Goal: Task Accomplishment & Management: Use online tool/utility

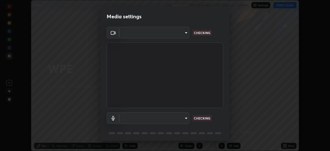
scroll to position [18, 0]
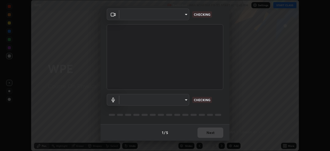
type input "09774d7d098996594ab6bce95c38d17c558d4da6542d49d5e665f1ab1cfd73a1"
type input "communications"
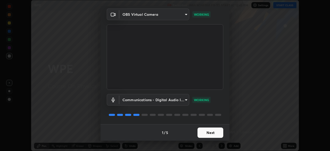
click at [202, 132] on button "Next" at bounding box center [210, 132] width 26 height 10
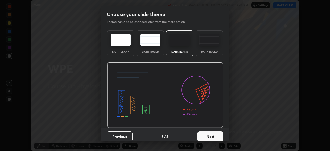
click at [201, 133] on button "Next" at bounding box center [210, 136] width 26 height 10
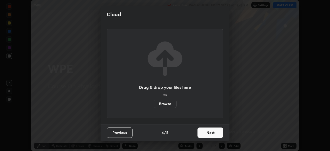
click at [202, 135] on button "Next" at bounding box center [210, 132] width 26 height 10
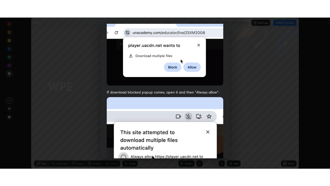
scroll to position [123, 0]
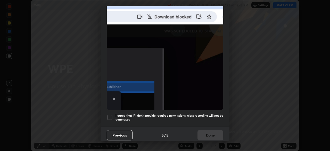
click at [110, 115] on div at bounding box center [110, 117] width 6 height 6
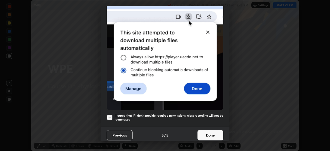
click at [202, 134] on button "Done" at bounding box center [210, 135] width 26 height 10
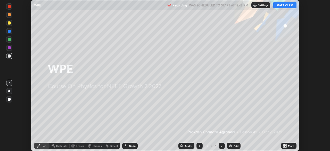
click at [286, 6] on button "START CLASS" at bounding box center [284, 5] width 23 height 6
click at [286, 146] on icon at bounding box center [285, 146] width 1 height 1
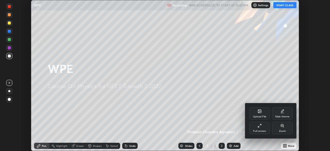
click at [252, 127] on div "Full screen" at bounding box center [259, 128] width 21 height 12
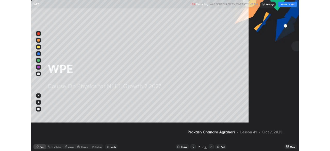
scroll to position [186, 330]
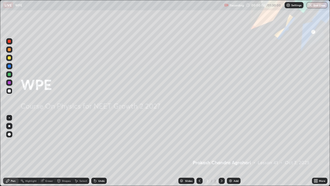
click at [236, 151] on div "Add" at bounding box center [236, 180] width 5 height 3
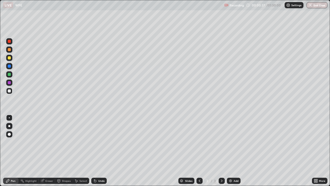
click at [9, 126] on div at bounding box center [9, 126] width 2 height 2
click at [10, 74] on div at bounding box center [9, 74] width 3 height 3
click at [65, 151] on div "Shapes" at bounding box center [66, 180] width 9 height 3
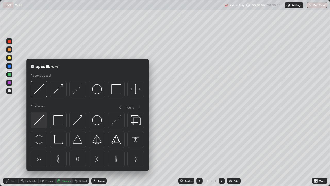
click at [44, 121] on img at bounding box center [39, 120] width 10 height 10
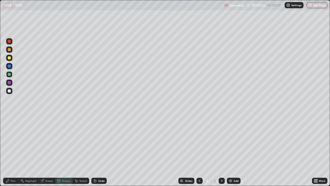
click at [13, 151] on div "Pen" at bounding box center [13, 180] width 5 height 3
click at [67, 151] on div "Shapes" at bounding box center [66, 180] width 9 height 3
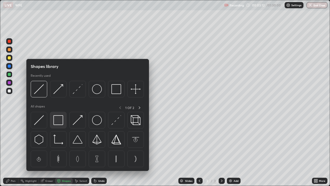
click at [60, 122] on img at bounding box center [58, 120] width 10 height 10
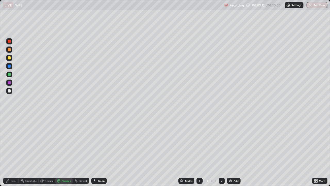
click at [10, 59] on div at bounding box center [9, 57] width 3 height 3
click at [13, 151] on div "Pen" at bounding box center [13, 180] width 5 height 3
click at [9, 83] on div at bounding box center [9, 82] width 3 height 3
click at [63, 151] on div "Shapes" at bounding box center [64, 180] width 18 height 6
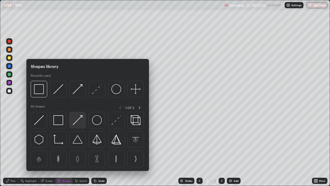
click at [78, 121] on img at bounding box center [78, 120] width 10 height 10
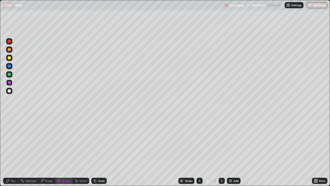
click at [13, 151] on div "Pen" at bounding box center [10, 180] width 15 height 6
click at [10, 67] on div at bounding box center [9, 65] width 3 height 3
click at [10, 85] on div at bounding box center [9, 82] width 6 height 6
click at [97, 151] on div "Undo" at bounding box center [98, 180] width 15 height 6
click at [99, 151] on div "Undo" at bounding box center [101, 180] width 6 height 3
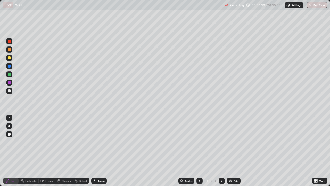
click at [105, 151] on div "Undo" at bounding box center [98, 180] width 15 height 6
click at [8, 43] on div at bounding box center [9, 41] width 3 height 3
click at [10, 67] on div at bounding box center [9, 65] width 3 height 3
click at [230, 151] on img at bounding box center [230, 180] width 4 height 4
click at [10, 76] on div at bounding box center [9, 74] width 6 height 6
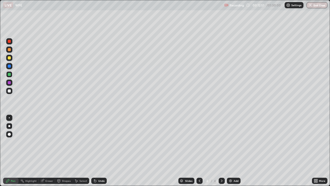
click at [100, 151] on div "Undo" at bounding box center [98, 180] width 15 height 6
click at [10, 58] on div at bounding box center [9, 57] width 3 height 3
click at [99, 151] on div "Undo" at bounding box center [98, 180] width 15 height 6
click at [99, 151] on div "Undo" at bounding box center [101, 180] width 6 height 3
click at [98, 151] on div "Undo" at bounding box center [101, 180] width 6 height 3
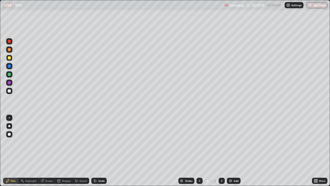
click at [9, 81] on div at bounding box center [9, 82] width 3 height 3
click at [11, 66] on div at bounding box center [9, 65] width 3 height 3
click at [59, 151] on icon at bounding box center [58, 180] width 3 height 3
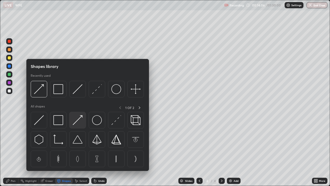
click at [76, 120] on img at bounding box center [78, 120] width 10 height 10
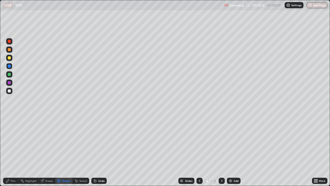
click at [9, 74] on div at bounding box center [9, 74] width 3 height 3
click at [13, 151] on div "Pen" at bounding box center [13, 180] width 5 height 3
click at [9, 91] on div at bounding box center [9, 90] width 3 height 3
click at [9, 59] on div at bounding box center [9, 57] width 3 height 3
click at [11, 42] on div at bounding box center [9, 41] width 6 height 6
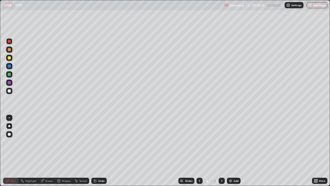
click at [11, 72] on div at bounding box center [9, 74] width 6 height 6
click at [233, 151] on div "Add" at bounding box center [234, 180] width 14 height 6
click at [9, 57] on div at bounding box center [9, 57] width 3 height 3
click at [10, 75] on div at bounding box center [9, 74] width 3 height 3
click at [9, 83] on div at bounding box center [9, 82] width 3 height 3
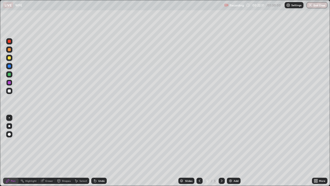
click at [102, 151] on div "Undo" at bounding box center [101, 180] width 6 height 3
click at [100, 151] on div "Undo" at bounding box center [101, 180] width 6 height 3
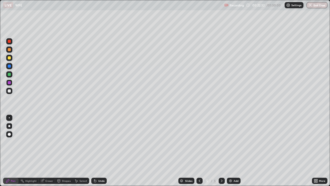
click at [101, 151] on div "Undo" at bounding box center [101, 180] width 6 height 3
click at [100, 151] on div "Undo" at bounding box center [101, 180] width 6 height 3
click at [11, 57] on div at bounding box center [9, 58] width 6 height 6
click at [197, 151] on icon at bounding box center [199, 180] width 4 height 4
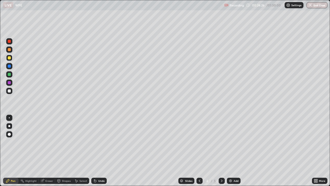
click at [221, 151] on icon at bounding box center [222, 180] width 4 height 4
click at [234, 151] on div "Add" at bounding box center [236, 180] width 5 height 3
click at [10, 84] on div at bounding box center [9, 82] width 6 height 6
click at [11, 91] on div at bounding box center [9, 90] width 3 height 3
click at [10, 59] on div at bounding box center [9, 58] width 6 height 6
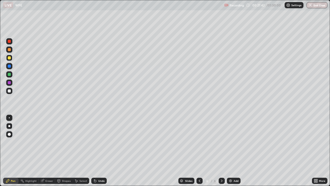
click at [64, 151] on div "Shapes" at bounding box center [66, 180] width 9 height 3
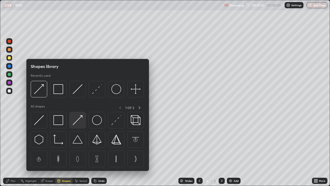
click at [75, 123] on img at bounding box center [78, 120] width 10 height 10
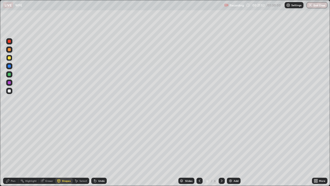
click at [13, 151] on div "Pen" at bounding box center [10, 180] width 15 height 6
click at [9, 64] on div at bounding box center [9, 65] width 3 height 3
click at [64, 151] on div "Shapes" at bounding box center [66, 180] width 9 height 3
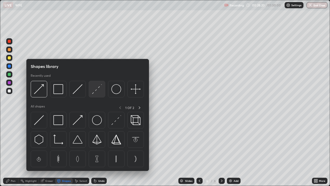
click at [97, 87] on img at bounding box center [97, 89] width 10 height 10
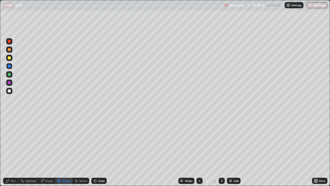
click at [12, 151] on div "Pen" at bounding box center [13, 180] width 5 height 3
click at [50, 151] on div "Eraser" at bounding box center [49, 180] width 8 height 3
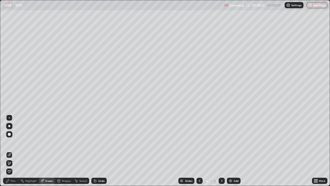
click at [11, 151] on div "Pen" at bounding box center [10, 180] width 15 height 6
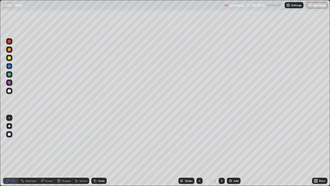
click at [9, 56] on div at bounding box center [9, 58] width 6 height 6
click at [48, 151] on div "Eraser" at bounding box center [47, 180] width 16 height 6
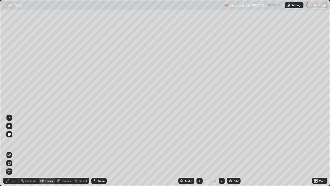
click at [15, 151] on div "Pen" at bounding box center [10, 180] width 15 height 6
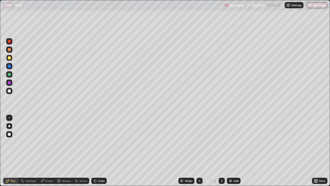
click at [98, 151] on div "Undo" at bounding box center [101, 180] width 6 height 3
click at [102, 151] on div "Undo" at bounding box center [101, 180] width 6 height 3
click at [51, 151] on div "Eraser" at bounding box center [49, 180] width 8 height 3
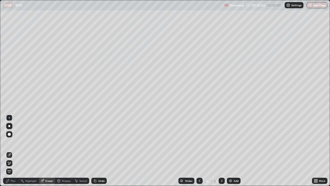
click at [9, 151] on icon at bounding box center [9, 163] width 3 height 3
click at [12, 151] on div "Pen" at bounding box center [13, 180] width 5 height 3
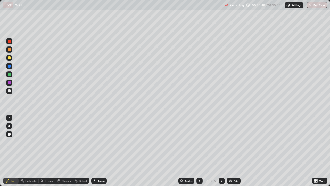
click at [46, 151] on div "Eraser" at bounding box center [49, 180] width 8 height 3
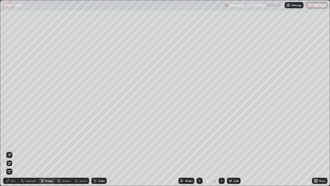
click at [13, 151] on div "Pen" at bounding box center [13, 180] width 5 height 3
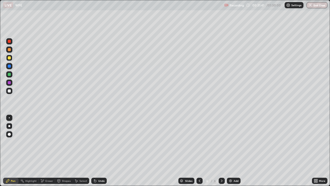
click at [9, 82] on div at bounding box center [9, 82] width 3 height 3
click at [102, 151] on div "Undo" at bounding box center [101, 180] width 6 height 3
click at [235, 151] on div "Add" at bounding box center [236, 180] width 5 height 3
click at [10, 60] on div at bounding box center [9, 58] width 6 height 6
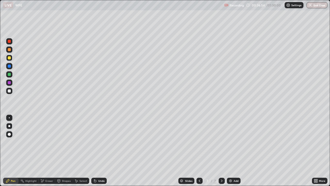
click at [98, 151] on div "Undo" at bounding box center [101, 180] width 6 height 3
click at [95, 151] on icon at bounding box center [95, 181] width 2 height 2
click at [9, 84] on div at bounding box center [9, 82] width 3 height 3
click at [10, 66] on div at bounding box center [9, 65] width 3 height 3
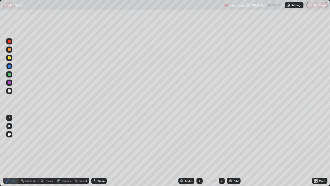
click at [99, 151] on div "Undo" at bounding box center [101, 180] width 6 height 3
click at [10, 56] on div at bounding box center [9, 57] width 3 height 3
click at [9, 91] on div at bounding box center [9, 90] width 3 height 3
click at [0, 151] on div "Pen Highlight Eraser Shapes Select Undo Slides 7 / 7 Add More" at bounding box center [165, 180] width 330 height 10
click at [197, 151] on div at bounding box center [199, 180] width 6 height 6
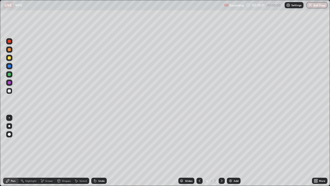
click at [199, 151] on div at bounding box center [199, 180] width 6 height 10
click at [50, 151] on div "Eraser" at bounding box center [49, 180] width 8 height 3
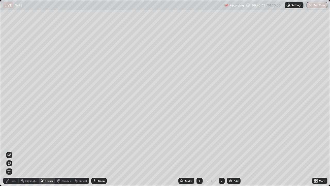
click at [10, 151] on div "Pen" at bounding box center [10, 180] width 15 height 6
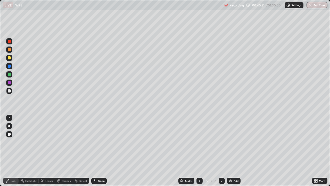
click at [220, 151] on div at bounding box center [222, 180] width 6 height 6
click at [221, 151] on div at bounding box center [222, 180] width 6 height 6
click at [221, 151] on icon at bounding box center [222, 180] width 4 height 4
click at [237, 151] on div "Add" at bounding box center [236, 180] width 5 height 3
click at [9, 59] on div at bounding box center [9, 57] width 3 height 3
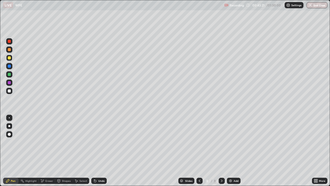
click at [9, 66] on div at bounding box center [9, 65] width 3 height 3
click at [100, 151] on div "Undo" at bounding box center [98, 180] width 15 height 6
click at [65, 151] on div "Shapes" at bounding box center [66, 180] width 9 height 3
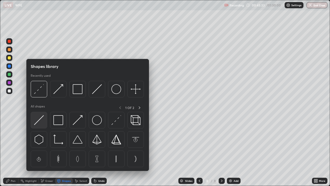
click at [43, 122] on img at bounding box center [39, 120] width 10 height 10
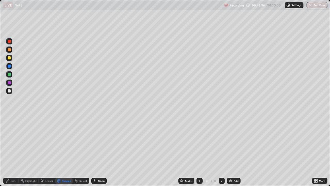
click at [84, 151] on div "Select" at bounding box center [83, 180] width 8 height 3
click at [98, 151] on div "Undo" at bounding box center [98, 180] width 15 height 6
click at [14, 151] on div "Pen" at bounding box center [13, 180] width 5 height 3
click at [62, 151] on div "Shapes" at bounding box center [66, 180] width 9 height 3
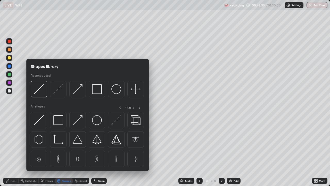
click at [39, 121] on img at bounding box center [39, 120] width 10 height 10
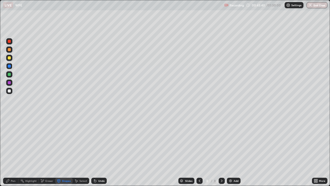
click at [10, 89] on div at bounding box center [9, 90] width 3 height 3
click at [98, 151] on div "Undo" at bounding box center [98, 180] width 15 height 6
click at [11, 151] on div "Pen" at bounding box center [10, 180] width 15 height 6
click at [10, 82] on div at bounding box center [9, 82] width 3 height 3
click at [8, 82] on div at bounding box center [9, 82] width 3 height 3
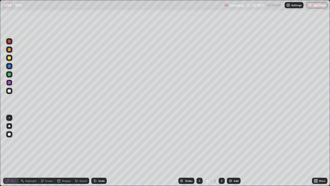
click at [64, 151] on div "Shapes" at bounding box center [66, 180] width 9 height 3
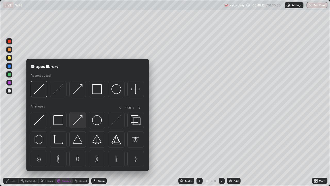
click at [77, 125] on div at bounding box center [77, 120] width 16 height 16
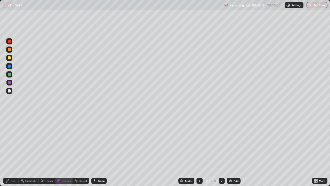
click at [13, 151] on div "Pen" at bounding box center [10, 180] width 15 height 6
click at [65, 151] on div "Shapes" at bounding box center [66, 180] width 9 height 3
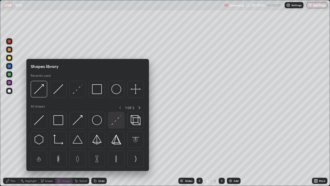
click at [114, 119] on img at bounding box center [116, 120] width 10 height 10
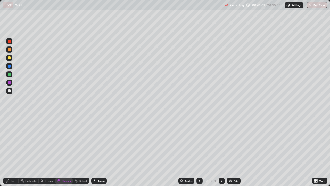
click at [10, 66] on div at bounding box center [9, 65] width 3 height 3
click at [12, 151] on div "Pen" at bounding box center [13, 180] width 5 height 3
click at [9, 90] on div at bounding box center [9, 90] width 3 height 3
click at [10, 75] on div at bounding box center [9, 74] width 3 height 3
click at [100, 151] on div "Undo" at bounding box center [101, 180] width 6 height 3
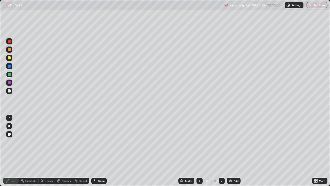
click at [99, 151] on div "Undo" at bounding box center [101, 180] width 6 height 3
click at [100, 151] on div "Undo" at bounding box center [101, 180] width 6 height 3
click at [99, 151] on div "Undo" at bounding box center [101, 180] width 6 height 3
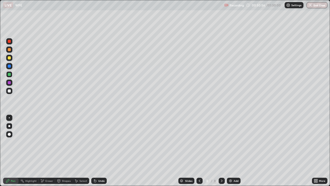
click at [99, 151] on div "Undo" at bounding box center [101, 180] width 6 height 3
click at [98, 151] on div "Undo" at bounding box center [101, 180] width 6 height 3
click at [12, 57] on div at bounding box center [9, 58] width 6 height 6
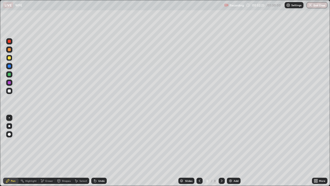
click at [12, 82] on div at bounding box center [9, 82] width 6 height 6
click at [100, 151] on div "Undo" at bounding box center [101, 180] width 6 height 3
click at [12, 74] on div at bounding box center [9, 74] width 6 height 6
click at [7, 91] on div at bounding box center [9, 91] width 6 height 6
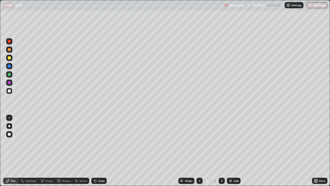
click at [8, 74] on div at bounding box center [9, 74] width 3 height 3
click at [10, 41] on div at bounding box center [9, 41] width 3 height 3
click at [101, 151] on div "Undo" at bounding box center [101, 180] width 6 height 3
click at [102, 151] on div "Undo" at bounding box center [98, 180] width 15 height 6
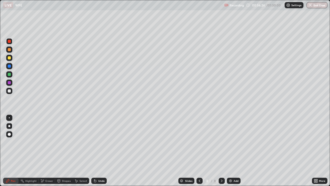
click at [101, 151] on div "Undo" at bounding box center [101, 180] width 6 height 3
click at [230, 151] on img at bounding box center [230, 180] width 4 height 4
click at [9, 57] on div at bounding box center [9, 57] width 3 height 3
click at [64, 151] on div "Shapes" at bounding box center [64, 180] width 18 height 6
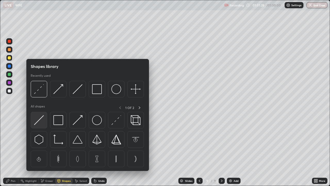
click at [42, 118] on img at bounding box center [39, 120] width 10 height 10
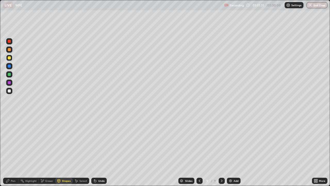
click at [9, 81] on div at bounding box center [9, 82] width 3 height 3
click at [66, 151] on div "Shapes" at bounding box center [66, 180] width 9 height 3
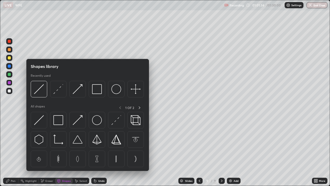
click at [59, 123] on img at bounding box center [58, 120] width 10 height 10
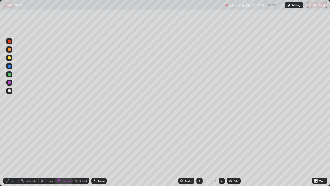
click at [9, 89] on div at bounding box center [9, 90] width 3 height 3
click at [101, 151] on div "Undo" at bounding box center [101, 180] width 6 height 3
click at [13, 151] on div "Pen" at bounding box center [13, 180] width 5 height 3
click at [65, 151] on div "Shapes" at bounding box center [66, 180] width 9 height 3
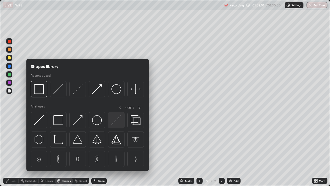
click at [116, 123] on img at bounding box center [116, 120] width 10 height 10
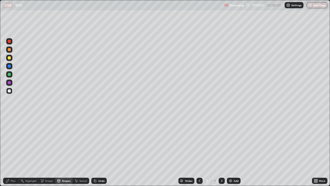
click at [12, 82] on div at bounding box center [9, 82] width 6 height 6
click at [62, 151] on div "Shapes" at bounding box center [66, 180] width 9 height 3
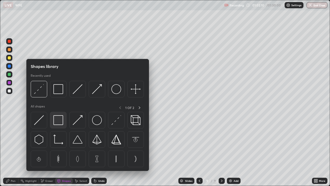
click at [61, 121] on img at bounding box center [58, 120] width 10 height 10
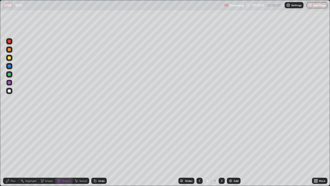
click at [81, 151] on div "Select" at bounding box center [83, 180] width 8 height 3
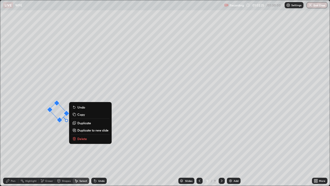
click at [38, 118] on div "47 ° Undo Copy Duplicate Duplicate to new slide Delete" at bounding box center [164, 92] width 329 height 185
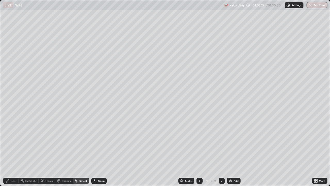
click at [13, 151] on div "Pen" at bounding box center [13, 180] width 5 height 3
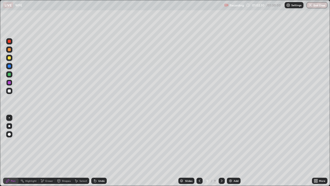
click at [98, 151] on div "Undo" at bounding box center [101, 180] width 6 height 3
click at [9, 73] on div at bounding box center [9, 74] width 3 height 3
click at [64, 151] on div "Shapes" at bounding box center [66, 180] width 9 height 3
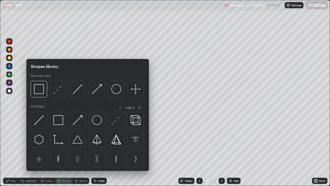
click at [79, 120] on img at bounding box center [78, 120] width 10 height 10
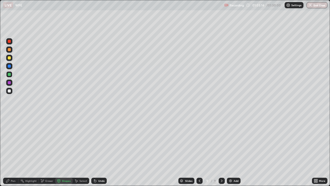
click at [64, 151] on div "Shapes" at bounding box center [64, 180] width 18 height 6
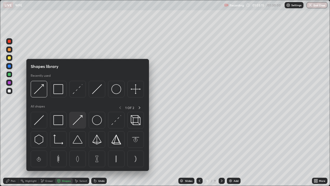
click at [76, 124] on img at bounding box center [78, 120] width 10 height 10
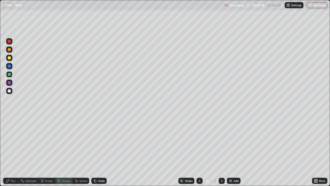
click at [22, 151] on rect at bounding box center [22, 181] width 3 height 3
click at [13, 151] on div "Pen" at bounding box center [13, 180] width 5 height 3
click at [50, 151] on div "Eraser" at bounding box center [47, 180] width 16 height 6
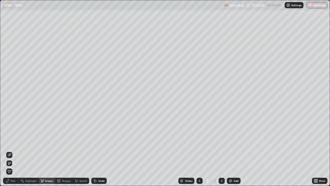
click at [13, 151] on div "Pen" at bounding box center [13, 180] width 5 height 3
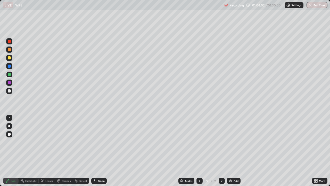
click at [45, 151] on div "Eraser" at bounding box center [47, 180] width 16 height 6
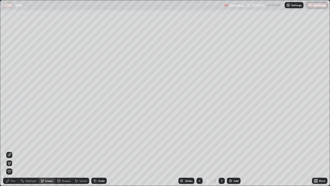
click at [62, 151] on div "Shapes" at bounding box center [66, 180] width 9 height 3
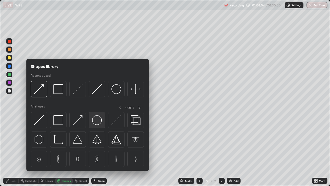
click at [95, 122] on img at bounding box center [97, 120] width 10 height 10
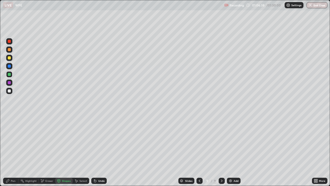
click at [9, 91] on div at bounding box center [9, 90] width 3 height 3
click at [9, 90] on div at bounding box center [9, 90] width 3 height 3
click at [62, 151] on div "Shapes" at bounding box center [66, 180] width 9 height 3
click at [49, 151] on div "Eraser" at bounding box center [49, 180] width 8 height 3
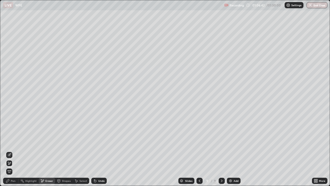
click at [66, 151] on div "Shapes" at bounding box center [66, 180] width 9 height 3
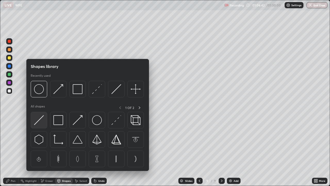
click at [43, 122] on img at bounding box center [39, 120] width 10 height 10
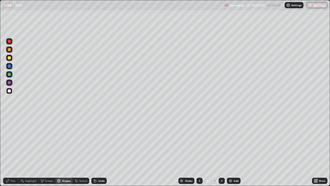
click at [10, 151] on icon at bounding box center [8, 180] width 4 height 4
click at [10, 82] on div at bounding box center [9, 82] width 3 height 3
click at [63, 151] on div "Shapes" at bounding box center [66, 180] width 9 height 3
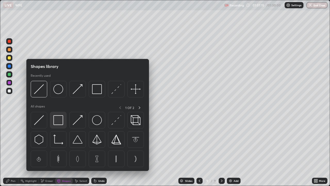
click at [62, 123] on img at bounding box center [58, 120] width 10 height 10
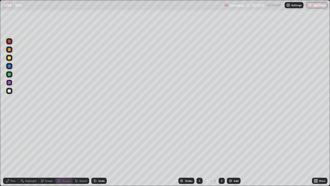
click at [12, 151] on div "Pen" at bounding box center [13, 180] width 5 height 3
click at [10, 90] on div at bounding box center [9, 90] width 3 height 3
click at [8, 58] on div at bounding box center [9, 57] width 3 height 3
click at [11, 83] on div at bounding box center [9, 82] width 3 height 3
click at [79, 151] on div "Select" at bounding box center [83, 180] width 8 height 3
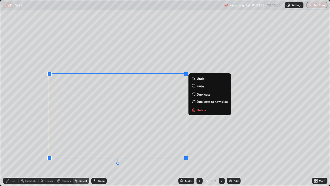
click at [200, 110] on p "Delete" at bounding box center [202, 110] width 10 height 4
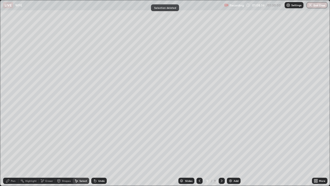
click at [10, 151] on div "Pen" at bounding box center [10, 180] width 15 height 6
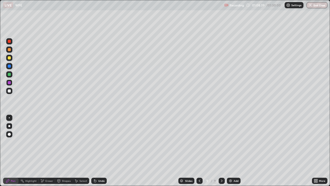
click at [8, 75] on div at bounding box center [9, 74] width 3 height 3
click at [9, 59] on div at bounding box center [9, 57] width 3 height 3
click at [101, 151] on div "Undo" at bounding box center [101, 180] width 6 height 3
click at [98, 151] on div "Undo" at bounding box center [101, 180] width 6 height 3
click at [8, 73] on div at bounding box center [9, 74] width 3 height 3
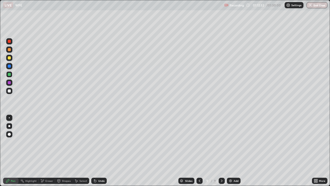
click at [81, 151] on div "Select" at bounding box center [83, 180] width 8 height 3
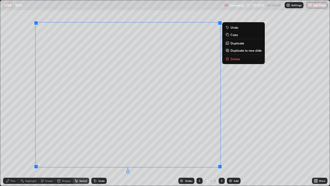
click at [235, 61] on p "Delete" at bounding box center [235, 59] width 10 height 4
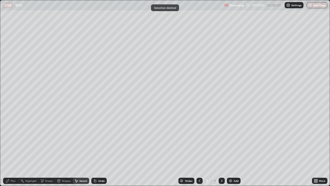
click at [12, 151] on div "Pen" at bounding box center [10, 180] width 15 height 6
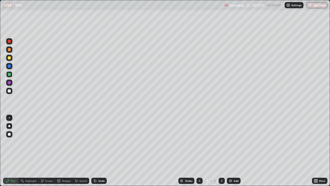
click at [8, 84] on div at bounding box center [9, 82] width 3 height 3
click at [6, 57] on div at bounding box center [9, 58] width 6 height 6
click at [10, 83] on div at bounding box center [9, 82] width 3 height 3
click at [62, 151] on div "Shapes" at bounding box center [66, 180] width 9 height 3
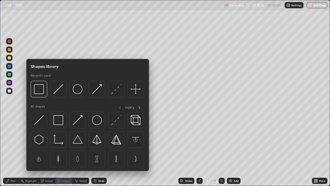
click at [51, 151] on div "Eraser" at bounding box center [49, 180] width 8 height 3
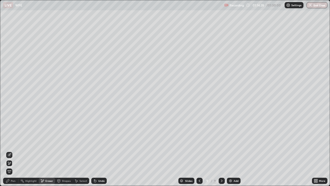
click at [12, 151] on div "Pen" at bounding box center [10, 180] width 15 height 6
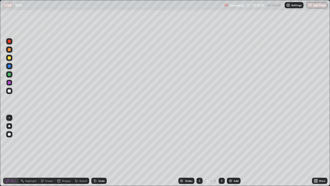
click at [9, 74] on div at bounding box center [9, 74] width 3 height 3
click at [9, 82] on div at bounding box center [9, 82] width 3 height 3
click at [9, 75] on div at bounding box center [9, 74] width 3 height 3
click at [11, 40] on div at bounding box center [9, 41] width 3 height 3
click at [10, 81] on div at bounding box center [9, 82] width 3 height 3
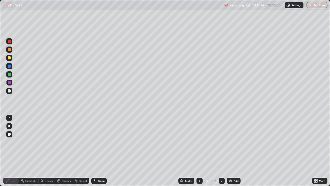
click at [44, 151] on icon at bounding box center [42, 180] width 4 height 4
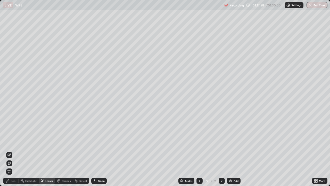
click at [13, 151] on div "Pen" at bounding box center [13, 180] width 5 height 3
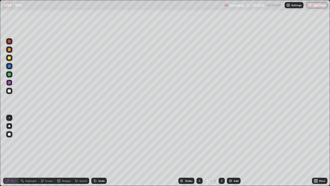
click at [7, 57] on div at bounding box center [9, 58] width 6 height 6
click at [82, 151] on div "Select" at bounding box center [83, 180] width 8 height 3
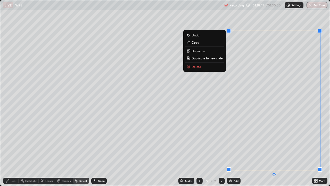
click at [219, 58] on p "Duplicate to new slide" at bounding box center [207, 58] width 31 height 4
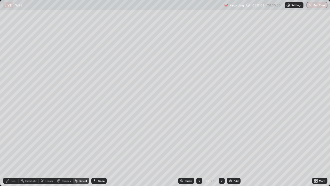
click at [199, 151] on icon at bounding box center [199, 180] width 4 height 4
click at [227, 125] on div "0 ° Undo Copy Duplicate Duplicate to new slide Delete" at bounding box center [164, 92] width 329 height 185
click at [45, 151] on div "Eraser" at bounding box center [49, 180] width 8 height 3
click at [11, 151] on div "Pen" at bounding box center [13, 180] width 5 height 3
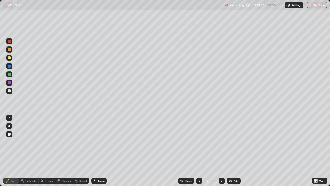
click at [47, 151] on div "Eraser" at bounding box center [49, 180] width 8 height 3
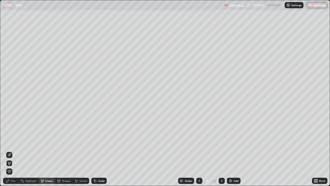
click at [221, 151] on icon at bounding box center [222, 180] width 4 height 4
click at [14, 151] on div "Pen" at bounding box center [13, 180] width 5 height 3
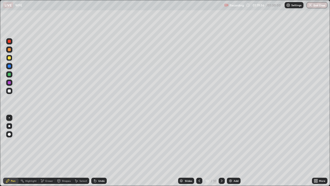
click at [96, 151] on div "Undo" at bounding box center [98, 180] width 15 height 6
click at [10, 57] on div at bounding box center [9, 57] width 3 height 3
click at [10, 66] on div at bounding box center [9, 65] width 3 height 3
click at [8, 83] on div at bounding box center [9, 82] width 3 height 3
click at [9, 74] on div at bounding box center [9, 74] width 3 height 3
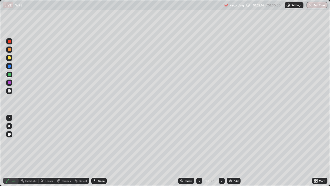
click at [233, 151] on div "Add" at bounding box center [234, 180] width 14 height 6
click at [98, 151] on div "Undo" at bounding box center [101, 180] width 6 height 3
click at [10, 58] on div at bounding box center [9, 57] width 3 height 3
click at [199, 151] on icon at bounding box center [200, 180] width 2 height 3
click at [222, 151] on icon at bounding box center [222, 180] width 4 height 4
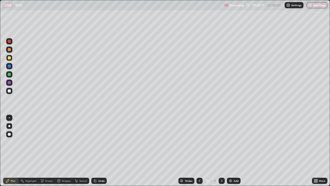
click at [199, 151] on icon at bounding box center [199, 180] width 4 height 4
click at [199, 151] on icon at bounding box center [200, 180] width 2 height 3
click at [220, 151] on div at bounding box center [222, 180] width 6 height 6
click at [221, 151] on icon at bounding box center [222, 180] width 4 height 4
click at [197, 151] on icon at bounding box center [199, 180] width 4 height 4
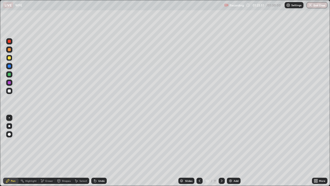
click at [221, 151] on icon at bounding box center [222, 180] width 4 height 4
click at [197, 151] on icon at bounding box center [199, 180] width 4 height 4
click at [199, 151] on icon at bounding box center [199, 180] width 4 height 4
click at [196, 151] on div at bounding box center [199, 180] width 6 height 6
click at [220, 151] on icon at bounding box center [222, 180] width 4 height 4
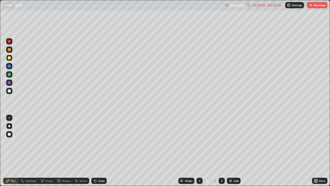
click at [220, 151] on icon at bounding box center [222, 180] width 4 height 4
click at [221, 151] on icon at bounding box center [222, 180] width 4 height 4
click at [199, 151] on icon at bounding box center [199, 180] width 4 height 4
click at [199, 151] on icon at bounding box center [200, 180] width 2 height 3
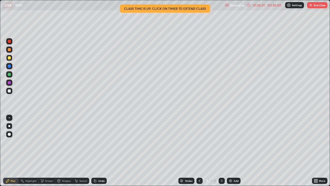
click at [260, 6] on div "01:30:31" at bounding box center [259, 5] width 14 height 3
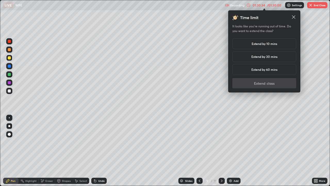
click at [278, 43] on div "Extend by 10 mins" at bounding box center [264, 43] width 64 height 11
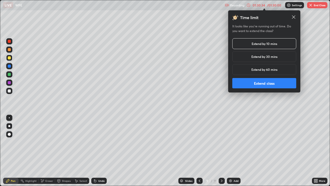
click at [276, 82] on button "Extend class" at bounding box center [264, 83] width 64 height 10
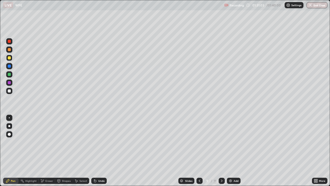
click at [221, 151] on icon at bounding box center [222, 180] width 4 height 4
click at [199, 151] on icon at bounding box center [199, 180] width 4 height 4
click at [221, 151] on icon at bounding box center [222, 180] width 4 height 4
click at [222, 151] on icon at bounding box center [222, 180] width 2 height 3
click at [316, 3] on button "End Class" at bounding box center [317, 5] width 20 height 6
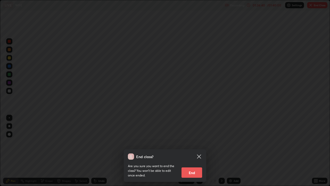
click at [198, 151] on button "End" at bounding box center [191, 172] width 21 height 10
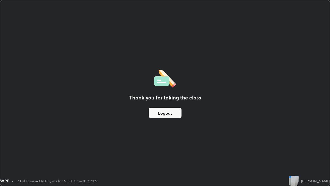
click at [193, 151] on div "Thank you for taking the class Logout" at bounding box center [164, 92] width 329 height 185
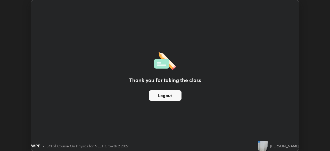
scroll to position [25630, 25451]
